Goal: Information Seeking & Learning: Find specific fact

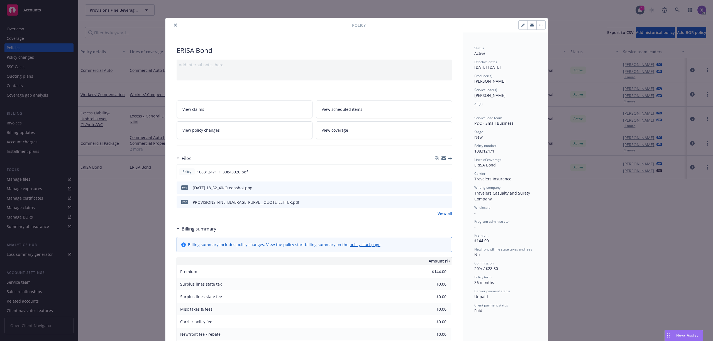
click at [168, 24] on div at bounding box center [260, 25] width 184 height 7
click at [168, 23] on div at bounding box center [260, 25] width 184 height 7
click at [174, 24] on icon "close" at bounding box center [175, 24] width 3 height 3
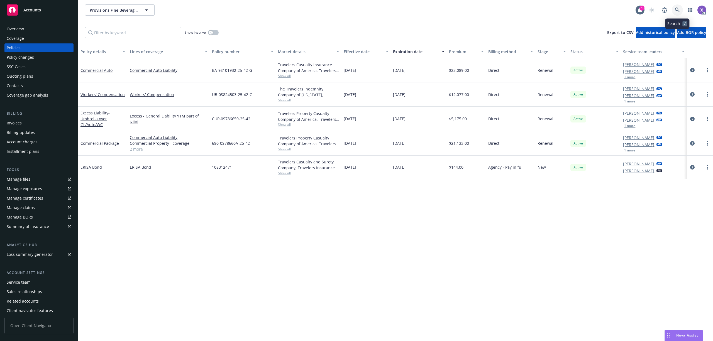
click at [678, 9] on icon at bounding box center [677, 10] width 5 height 5
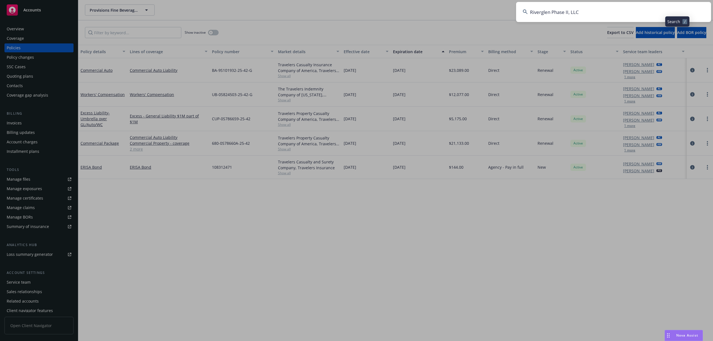
click at [624, 11] on input "Riverglen Phase II, LLC" at bounding box center [613, 12] width 195 height 20
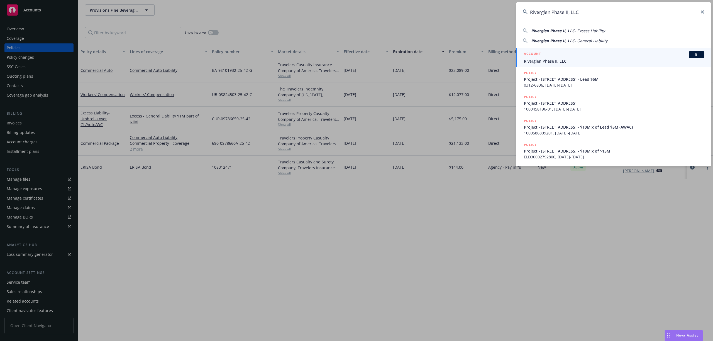
type input "Riverglen Phase II, LLC"
click at [564, 63] on span "Riverglen Phase II, LLC" at bounding box center [614, 61] width 180 height 6
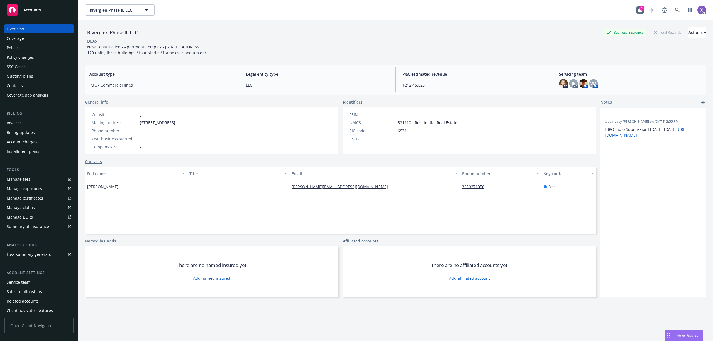
drag, startPoint x: 136, startPoint y: 283, endPoint x: 174, endPoint y: 163, distance: 126.1
click at [138, 282] on div "There are no named insured yet Add named insured" at bounding box center [211, 271] width 253 height 51
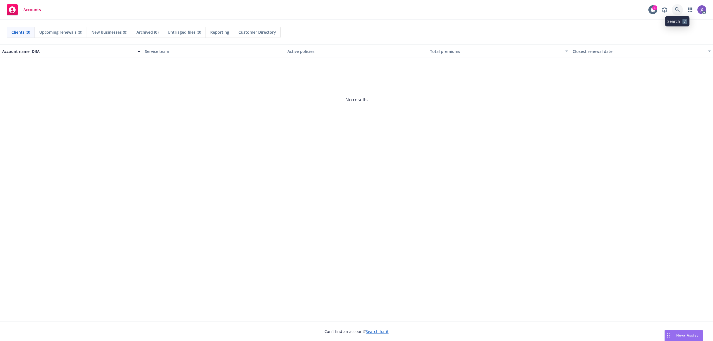
click at [676, 12] on icon at bounding box center [677, 9] width 5 height 5
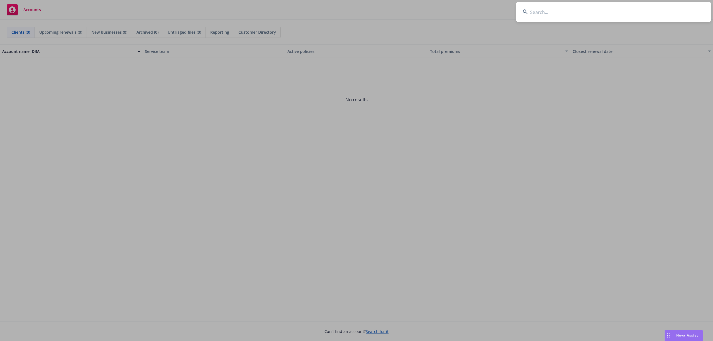
click at [644, 12] on input at bounding box center [613, 12] width 195 height 20
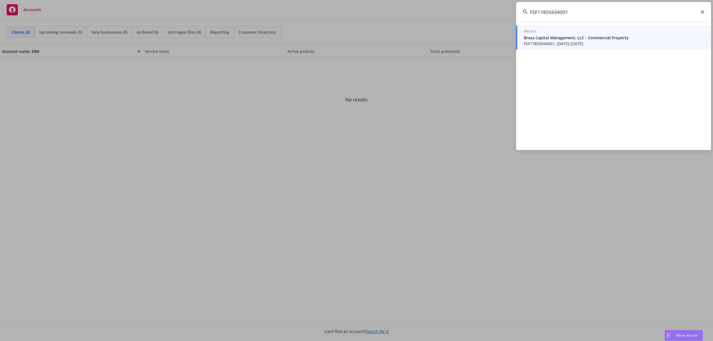
type input "FSF17855694001"
click at [596, 37] on span "Brasa Capital Management, LLC - Commercial Property" at bounding box center [614, 38] width 180 height 6
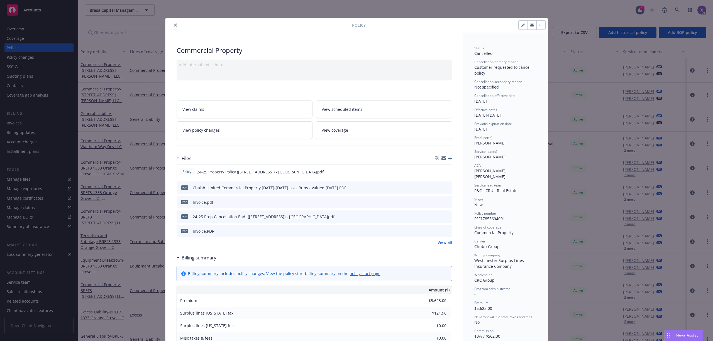
click at [437, 244] on link "View all" at bounding box center [444, 242] width 14 height 6
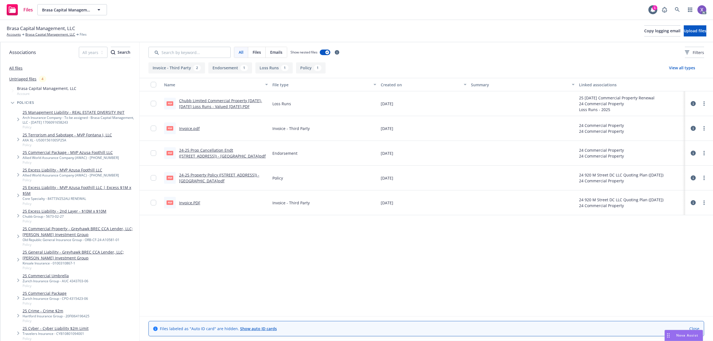
click at [193, 129] on link "Invoice.pdf" at bounding box center [189, 128] width 21 height 5
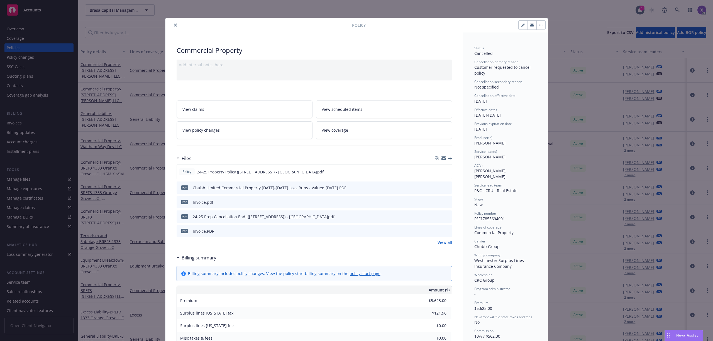
drag, startPoint x: 172, startPoint y: 23, endPoint x: 94, endPoint y: 71, distance: 91.6
click at [172, 23] on button "close" at bounding box center [175, 25] width 7 height 7
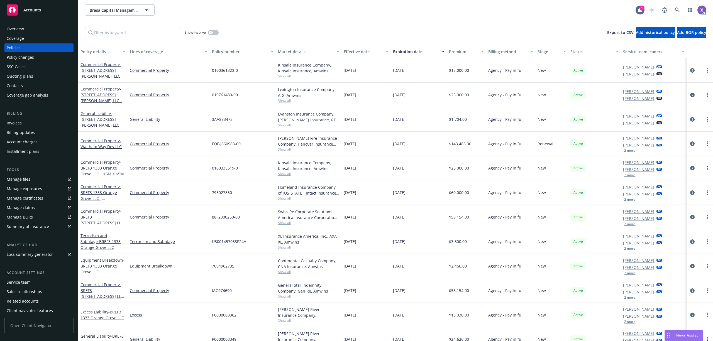
click at [18, 122] on div "Invoices" at bounding box center [14, 123] width 15 height 9
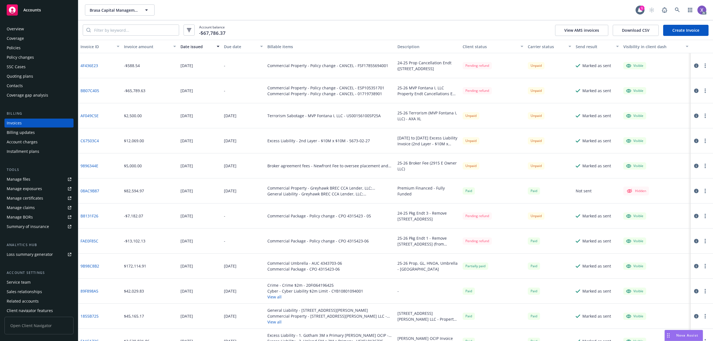
click at [94, 63] on link "4F436E23" at bounding box center [89, 66] width 18 height 6
click at [694, 66] on icon "button" at bounding box center [696, 65] width 4 height 4
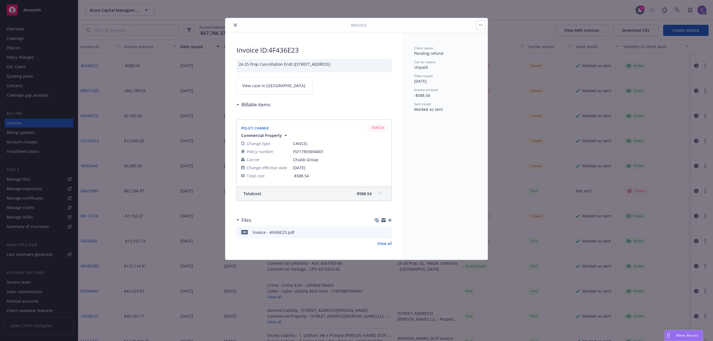
click at [270, 87] on span "View case in SSC" at bounding box center [273, 86] width 63 height 6
click at [234, 25] on icon "close" at bounding box center [235, 24] width 3 height 3
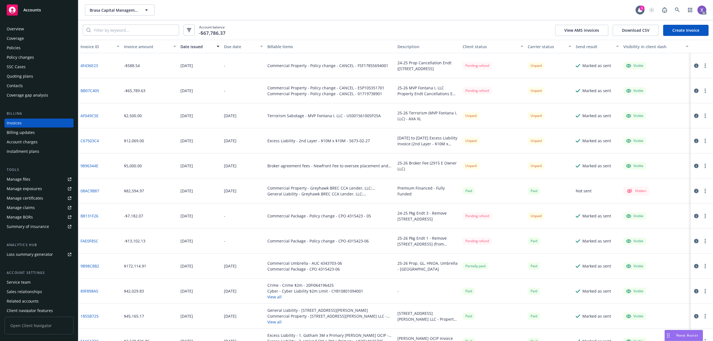
click at [92, 90] on link "BB07C405" at bounding box center [89, 91] width 19 height 6
click at [694, 90] on icon "button" at bounding box center [696, 91] width 4 height 4
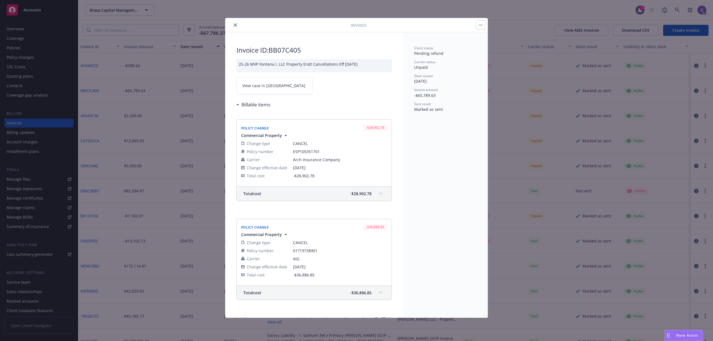
click at [273, 89] on link "View case in SSC" at bounding box center [274, 86] width 76 height 18
click at [235, 25] on icon "close" at bounding box center [235, 24] width 3 height 3
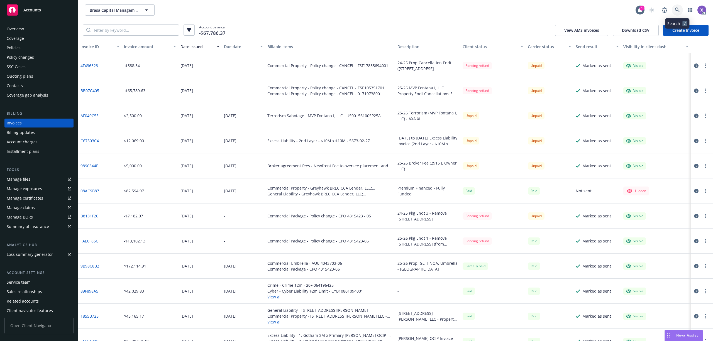
click at [675, 12] on link at bounding box center [676, 9] width 11 height 11
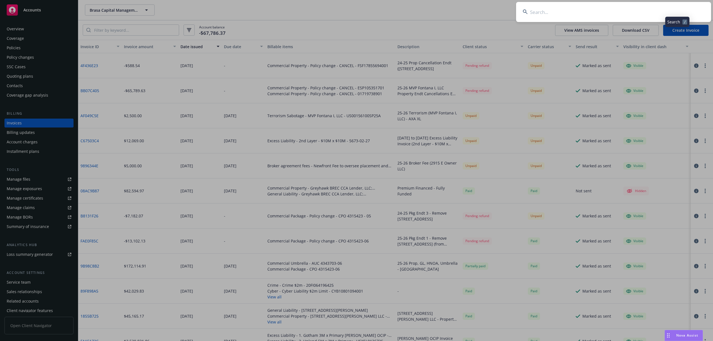
click at [628, 13] on input at bounding box center [613, 12] width 195 height 20
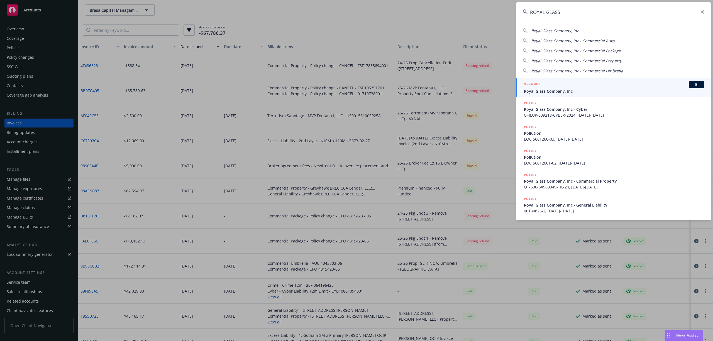
type input "ROYAL GLASS"
drag, startPoint x: 566, startPoint y: 89, endPoint x: 555, endPoint y: 90, distance: 11.2
click at [566, 89] on span "Royal Glass Company, Inc" at bounding box center [614, 91] width 180 height 6
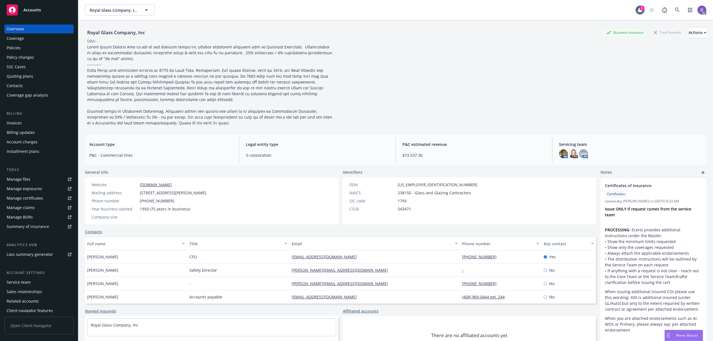
click at [13, 124] on div "Invoices" at bounding box center [14, 123] width 15 height 9
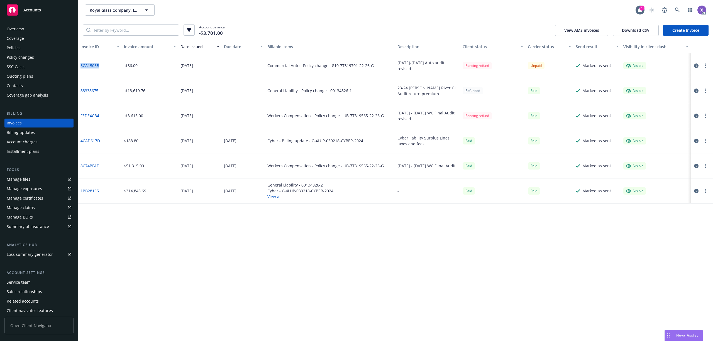
drag, startPoint x: 103, startPoint y: 66, endPoint x: 80, endPoint y: 69, distance: 22.4
click at [80, 69] on div "3CA1505B" at bounding box center [99, 65] width 43 height 25
copy link "3CA1505B"
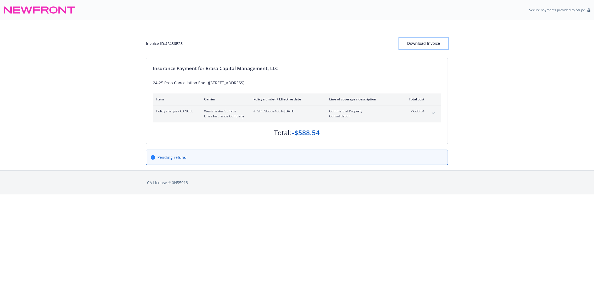
click at [426, 43] on div "Download Invoice" at bounding box center [423, 43] width 49 height 11
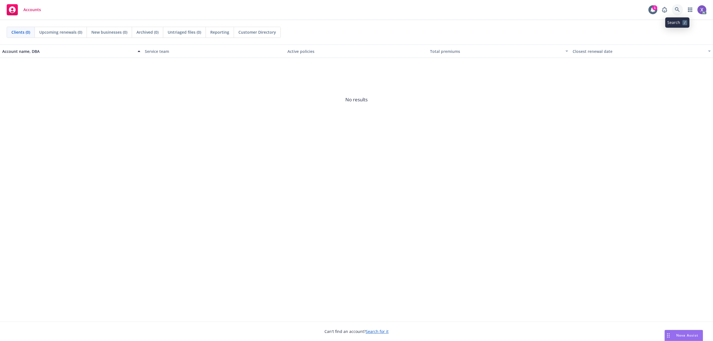
drag, startPoint x: 675, startPoint y: 4, endPoint x: 671, endPoint y: 5, distance: 4.5
click at [673, 5] on span at bounding box center [676, 9] width 11 height 11
click at [608, 7] on div "Accounts 1 AC" at bounding box center [356, 10] width 713 height 20
click at [678, 14] on link at bounding box center [676, 9] width 11 height 11
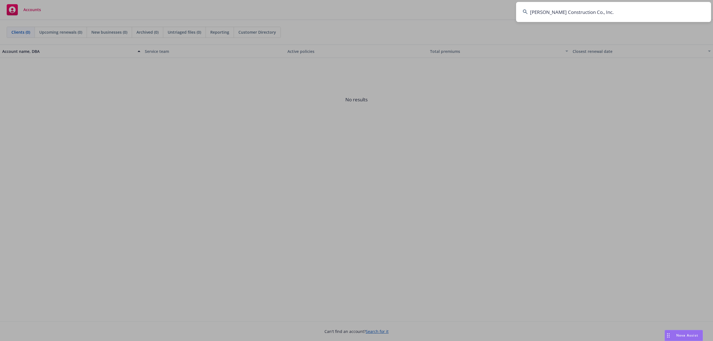
click at [619, 11] on input "Spiess Construction Co., Inc." at bounding box center [613, 12] width 195 height 20
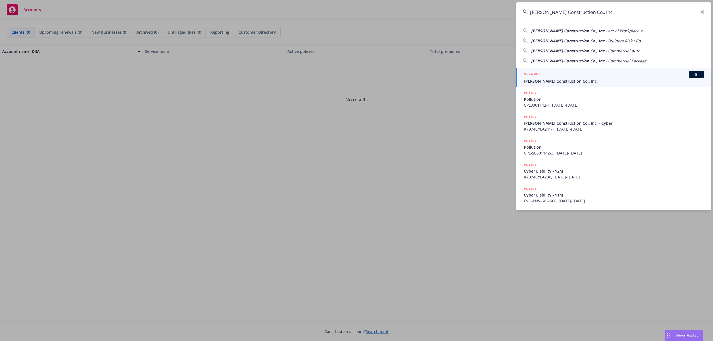
type input "Spiess Construction Co., Inc."
click at [558, 80] on span "Spiess Construction Co., Inc." at bounding box center [614, 81] width 180 height 6
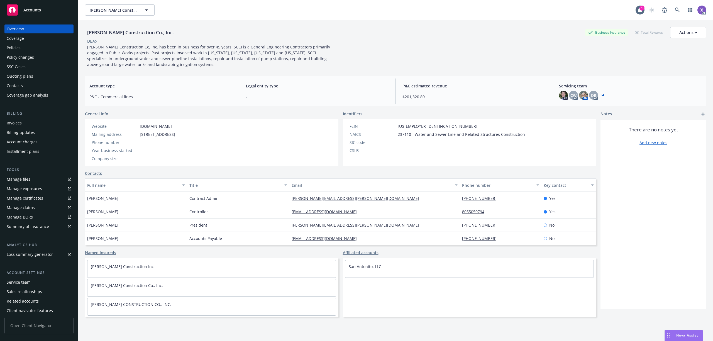
click at [11, 46] on div "Policies" at bounding box center [14, 47] width 14 height 9
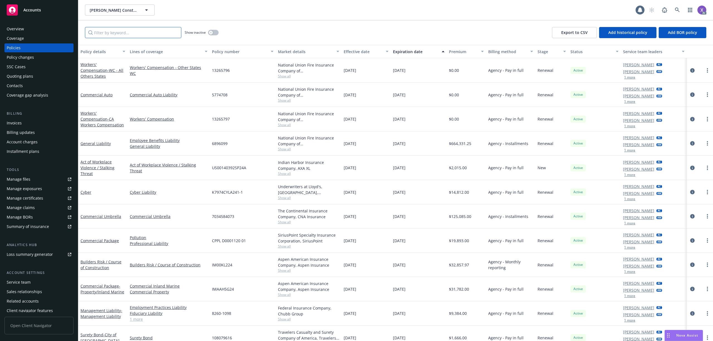
click at [153, 32] on input "Filter by keyword..." at bounding box center [133, 32] width 96 height 11
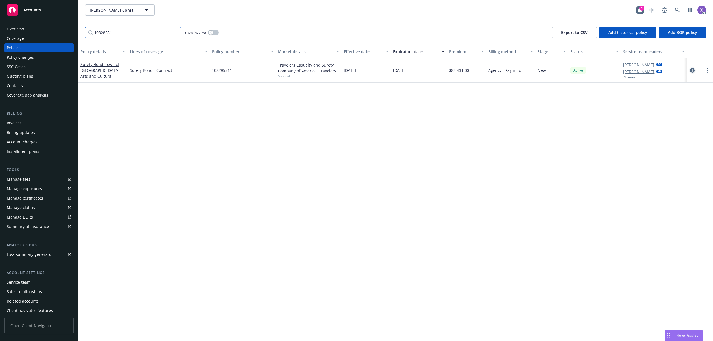
type input "108285511"
click at [691, 69] on icon "circleInformation" at bounding box center [692, 70] width 4 height 4
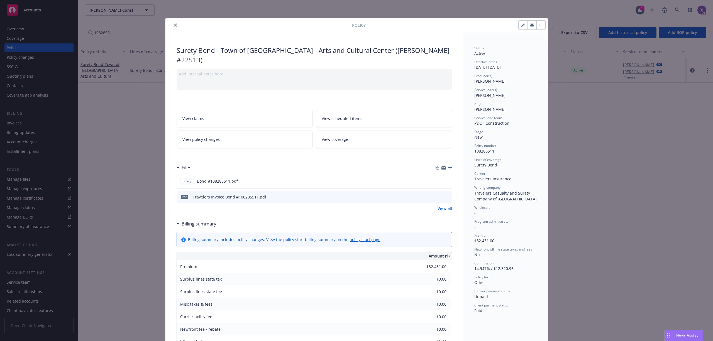
click at [170, 21] on div "Policy" at bounding box center [356, 25] width 382 height 14
click at [172, 23] on button "close" at bounding box center [175, 25] width 7 height 7
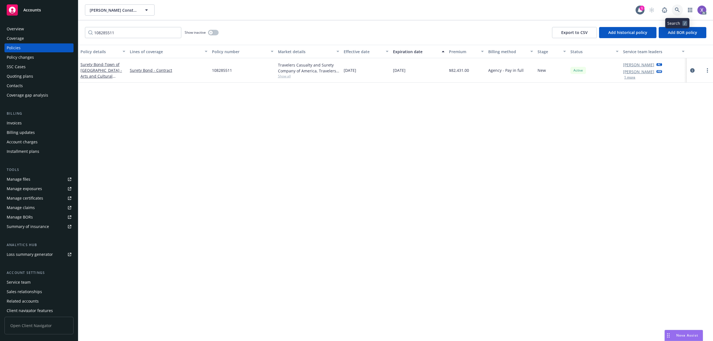
click at [679, 11] on icon at bounding box center [677, 10] width 5 height 5
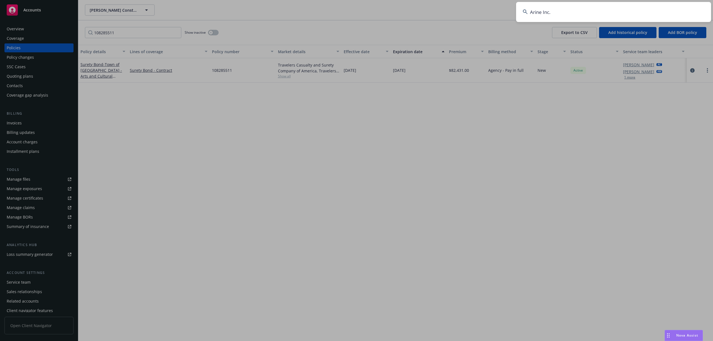
click at [621, 14] on input "Arine Inc." at bounding box center [613, 12] width 195 height 20
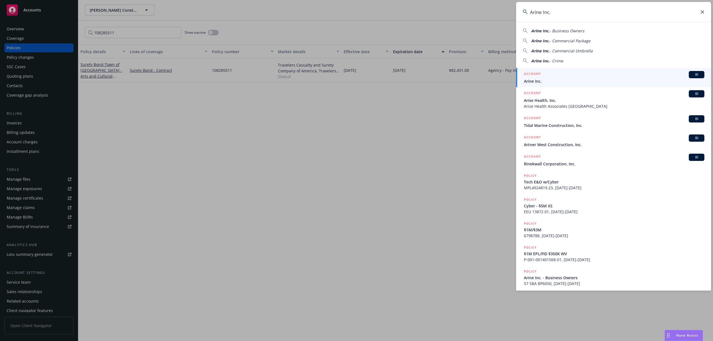
type input "Arine Inc."
click at [533, 77] on h5 "ACCOUNT" at bounding box center [532, 74] width 17 height 7
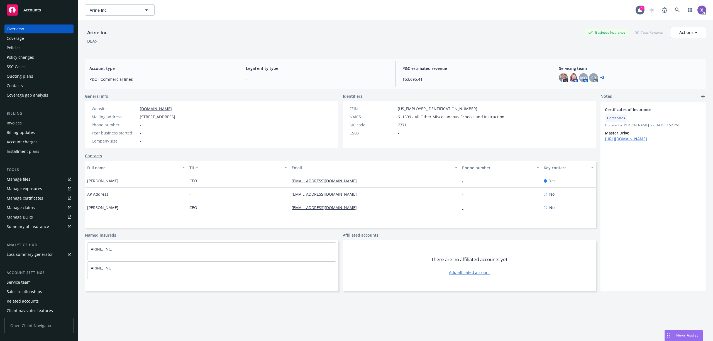
click at [21, 45] on div "Policies" at bounding box center [39, 47] width 65 height 9
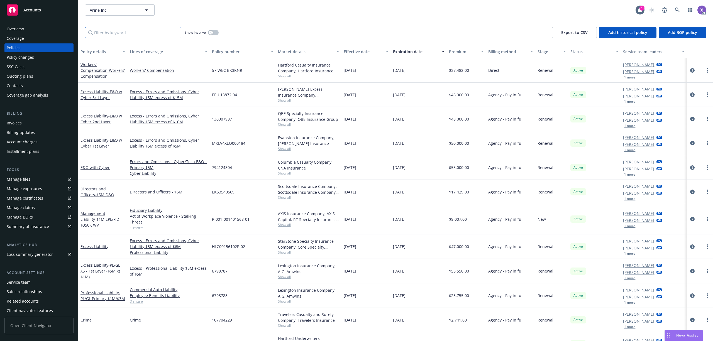
click at [153, 30] on input "Filter by keyword..." at bounding box center [133, 32] width 96 height 11
paste input "107704229"
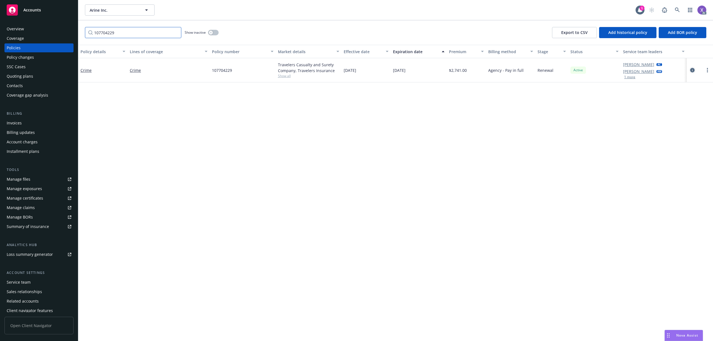
type input "107704229"
click at [691, 70] on icon "circleInformation" at bounding box center [692, 70] width 4 height 4
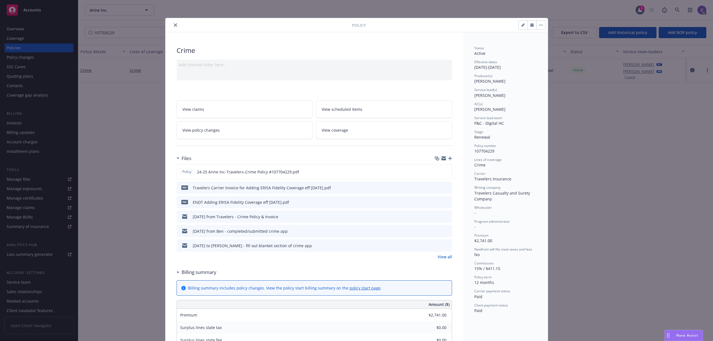
click at [441, 258] on link "View all" at bounding box center [444, 257] width 14 height 6
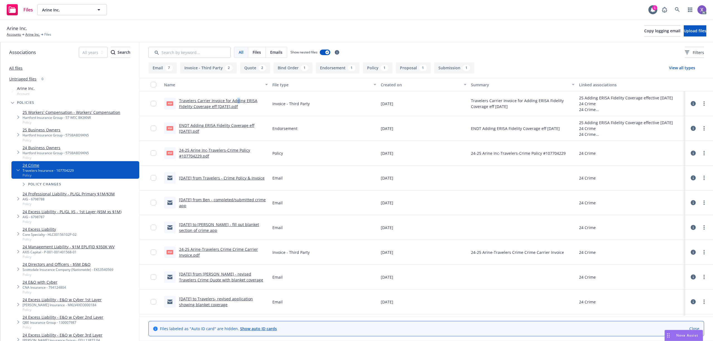
click at [236, 100] on link "Travelers Carrier Invoice for Adding ERISA Fidelity Coverage eff [DATE].pdf" at bounding box center [218, 103] width 78 height 11
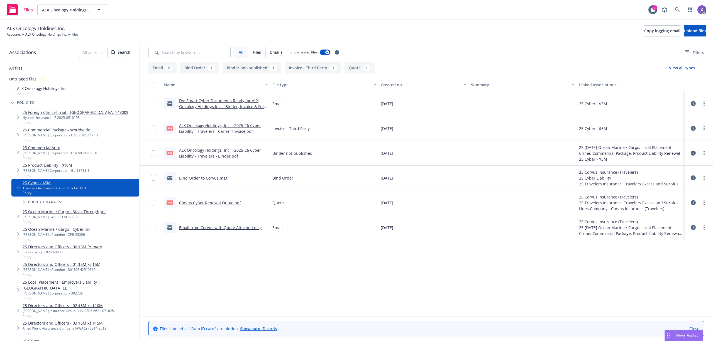
click at [241, 124] on link "ALX Oncology Holdings, Inc. - 2025-26 Cyber Liability - Travelers - Carrier Inv…" at bounding box center [220, 128] width 82 height 11
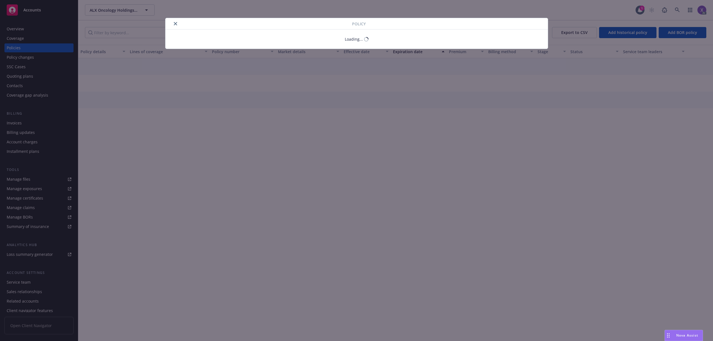
click at [16, 124] on div "Policy Loading..." at bounding box center [356, 170] width 713 height 341
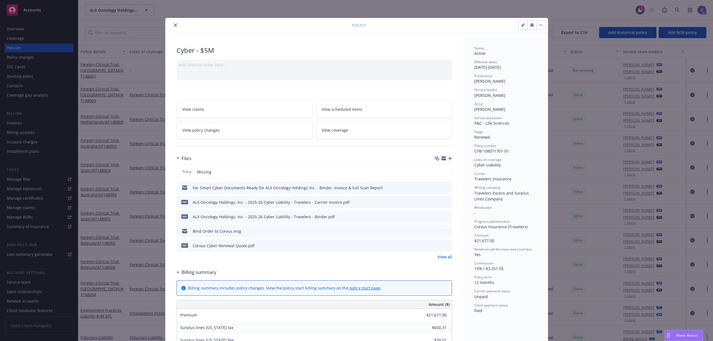
click at [174, 25] on icon "close" at bounding box center [175, 24] width 3 height 3
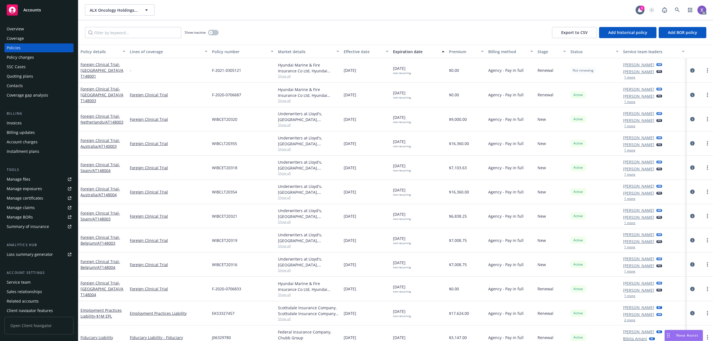
click at [17, 123] on div "Invoices" at bounding box center [14, 123] width 15 height 9
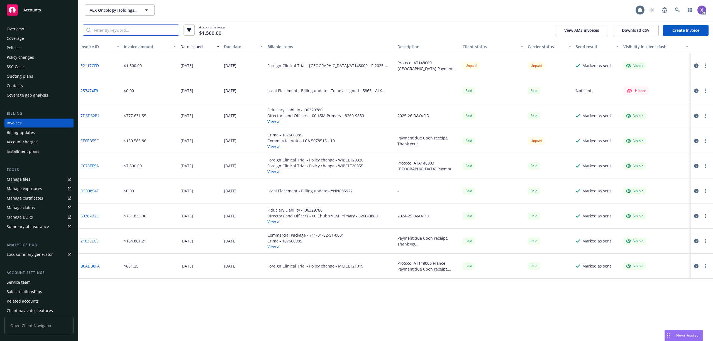
click at [129, 32] on input "search" at bounding box center [135, 30] width 88 height 11
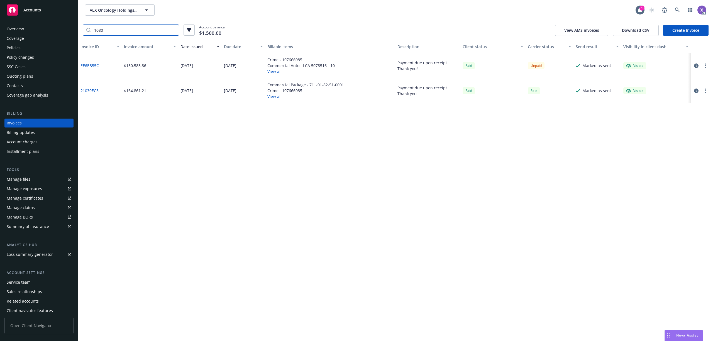
type input "1080"
click at [90, 65] on link "EE6EB55C" at bounding box center [89, 66] width 18 height 6
click at [677, 9] on icon at bounding box center [677, 10] width 5 height 5
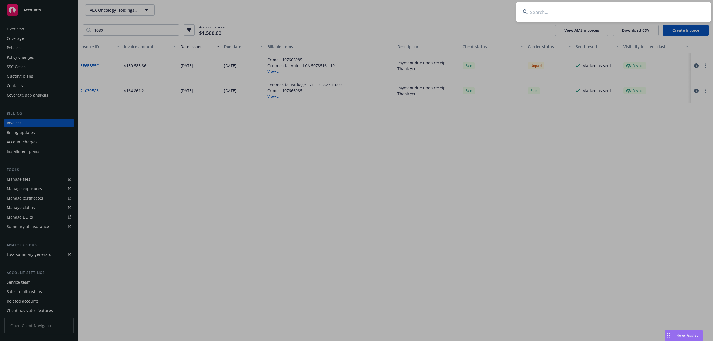
click at [621, 8] on input at bounding box center [613, 12] width 195 height 20
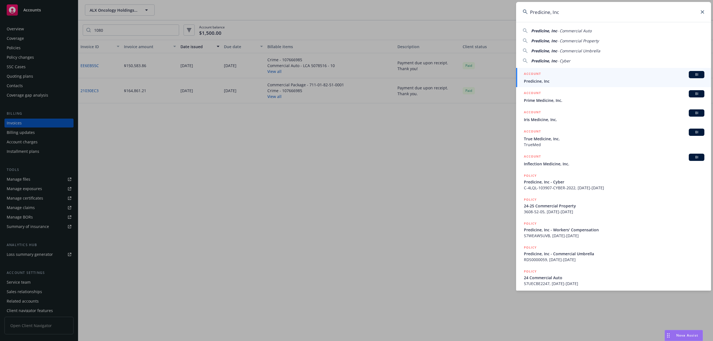
type input "Predicine, Inc"
click at [538, 77] on h5 "ACCOUNT" at bounding box center [532, 74] width 17 height 7
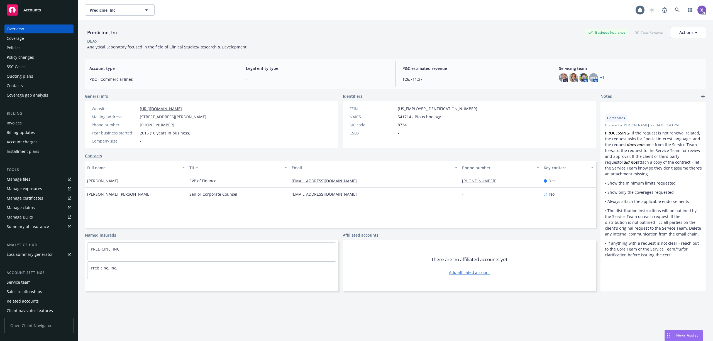
click at [16, 47] on div "Policies" at bounding box center [14, 47] width 14 height 9
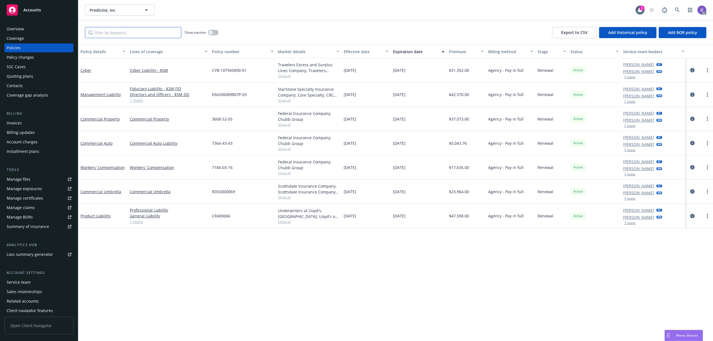
click at [119, 33] on input "Filter by keyword..." at bounding box center [133, 32] width 96 height 11
paste input "CYB-107945890-00"
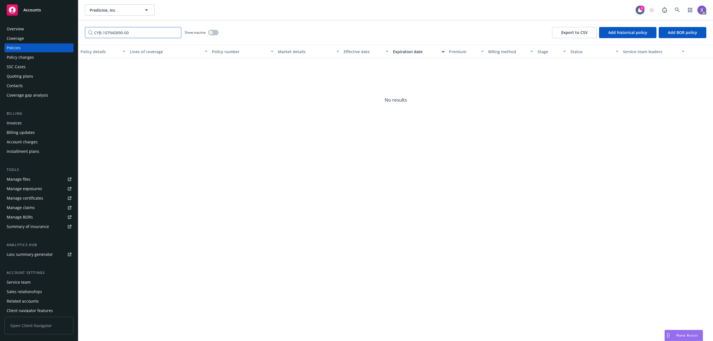
type input "CYB-107945890-00"
click at [216, 34] on button "button" at bounding box center [213, 33] width 11 height 6
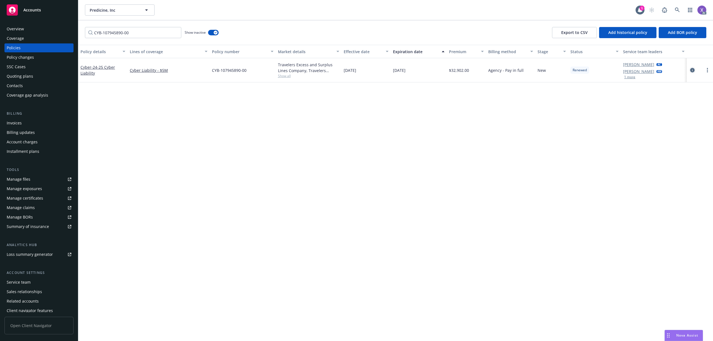
click at [690, 70] on icon "circleInformation" at bounding box center [692, 70] width 4 height 4
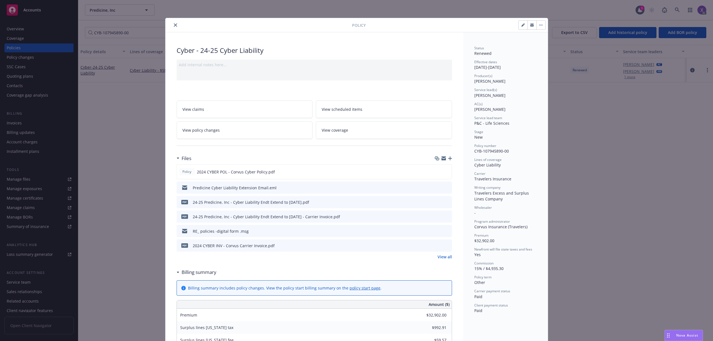
click at [440, 258] on link "View all" at bounding box center [444, 257] width 14 height 6
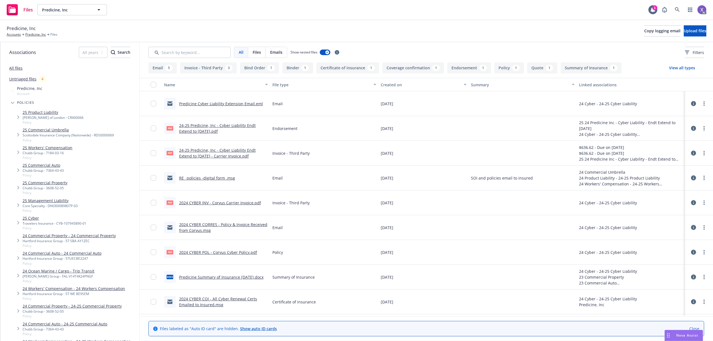
click at [234, 202] on link "2024 CYBER INV - Corvus Carrier Invoice.pdf" at bounding box center [220, 202] width 82 height 5
click at [674, 9] on link at bounding box center [676, 9] width 11 height 11
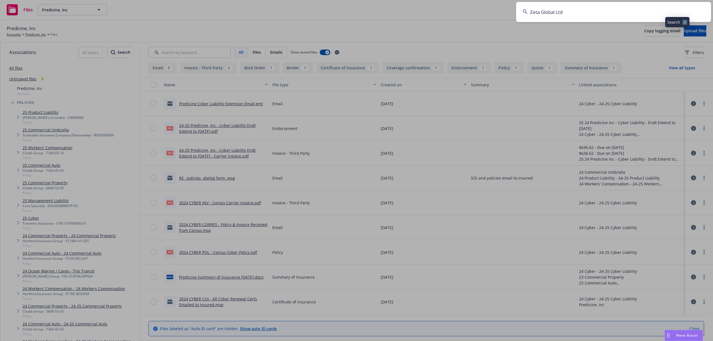
click at [592, 14] on input "Zeta Global Ltd" at bounding box center [613, 12] width 195 height 20
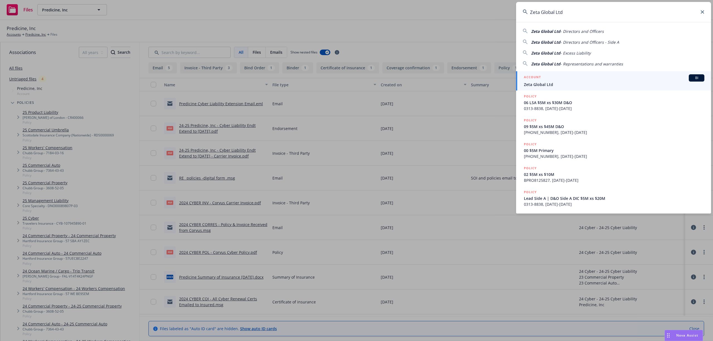
type input "Zeta Global Ltd"
click at [556, 84] on span "Zeta Global Ltd" at bounding box center [614, 85] width 180 height 6
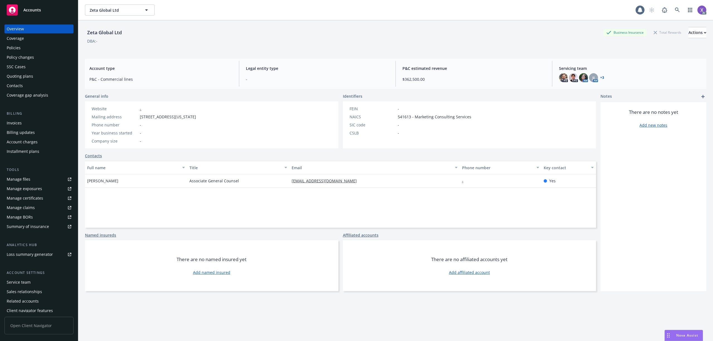
click at [11, 46] on div "Policies" at bounding box center [14, 47] width 14 height 9
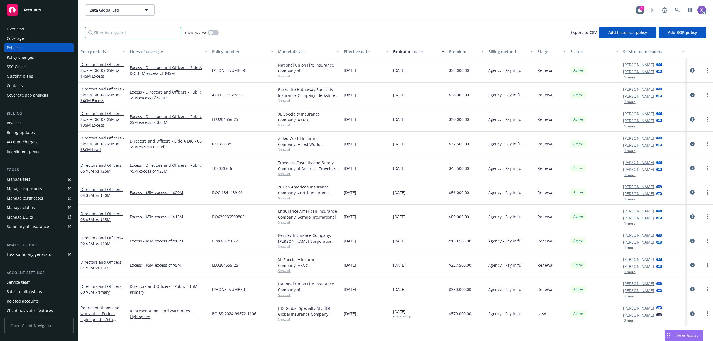
click at [140, 34] on input "Filter by keyword..." at bounding box center [133, 32] width 96 height 11
paste input "108073946"
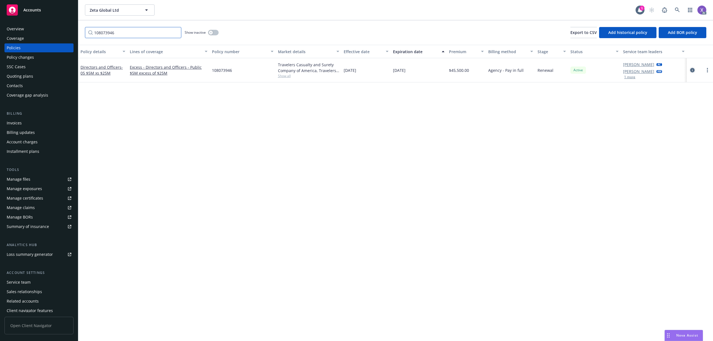
type input "108073946"
click at [690, 69] on icon "circleInformation" at bounding box center [692, 70] width 4 height 4
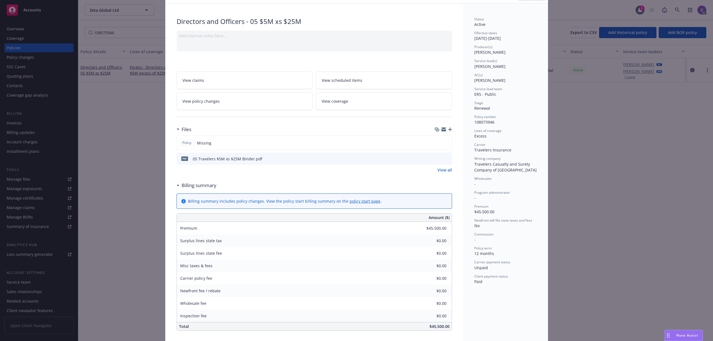
scroll to position [37, 0]
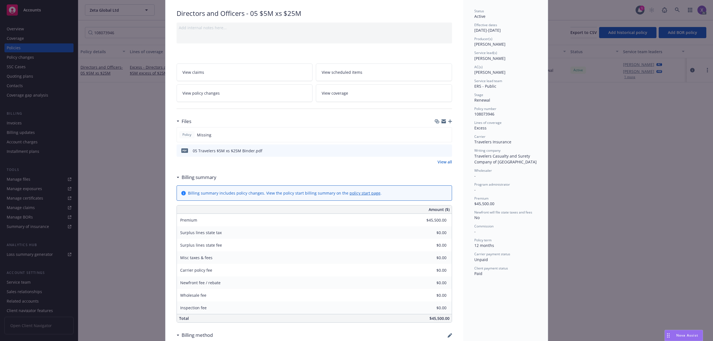
click at [440, 162] on link "View all" at bounding box center [444, 162] width 14 height 6
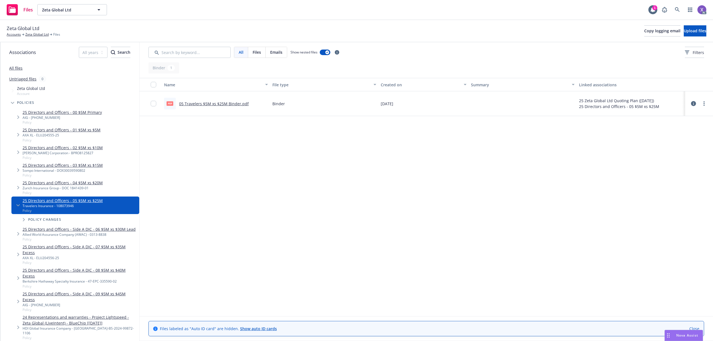
click at [232, 105] on link "05 Travelers $5M xs $25M Binder.pdf" at bounding box center [214, 103] width 70 height 5
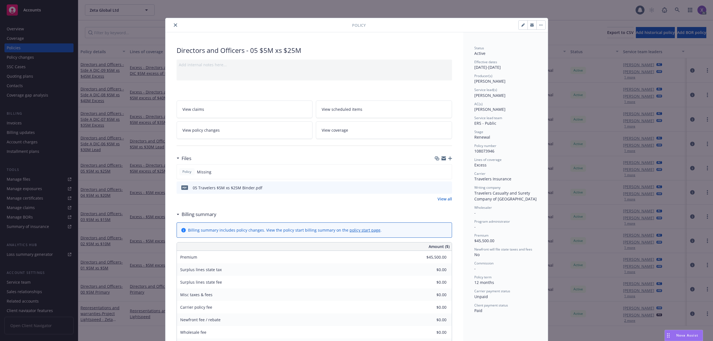
click at [174, 24] on icon "close" at bounding box center [175, 24] width 3 height 3
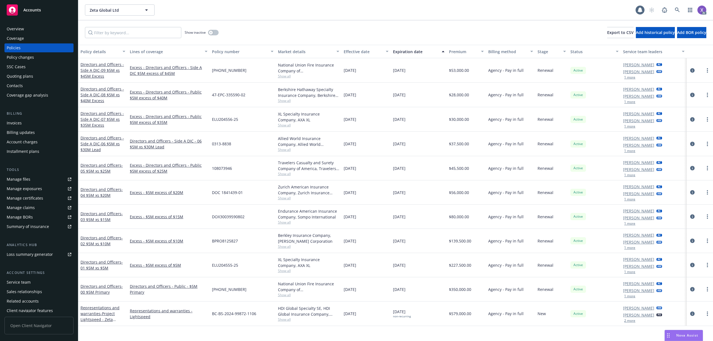
click at [16, 124] on div "Invoices" at bounding box center [14, 123] width 15 height 9
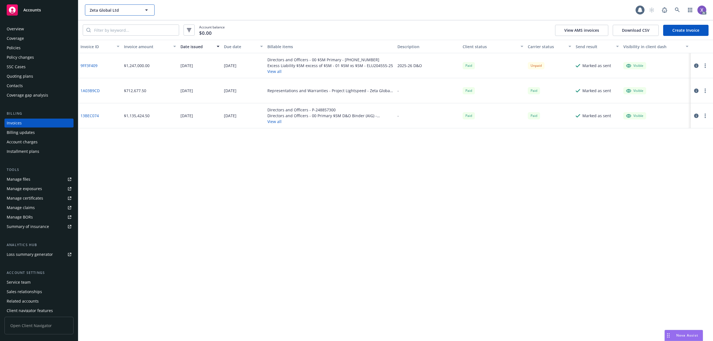
click at [119, 12] on span "Zeta Global Ltd" at bounding box center [114, 10] width 48 height 6
paste input "9FF3F409"
type input "9FF3F409"
click at [150, 165] on div "Invoice ID Invoice amount Date issued Due date Billable items Description Clien…" at bounding box center [395, 190] width 634 height 301
click at [135, 31] on input "search" at bounding box center [135, 30] width 88 height 11
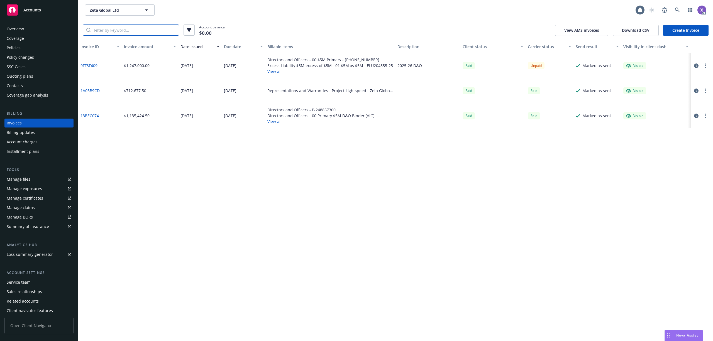
paste input "9FF3F409"
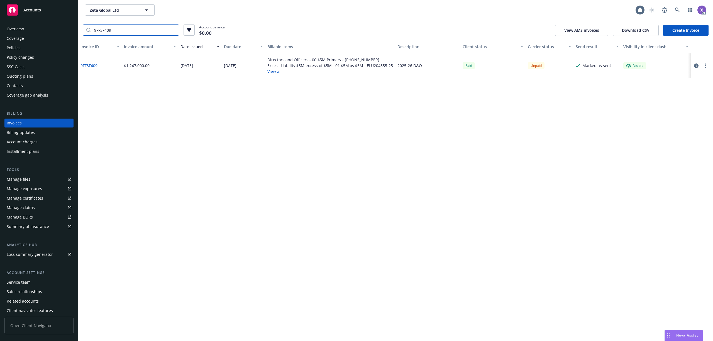
type input "9FF3F409"
click at [92, 66] on link "9FF3F409" at bounding box center [88, 66] width 17 height 6
click at [17, 48] on div "Policies" at bounding box center [14, 47] width 14 height 9
